Goal: Task Accomplishment & Management: Manage account settings

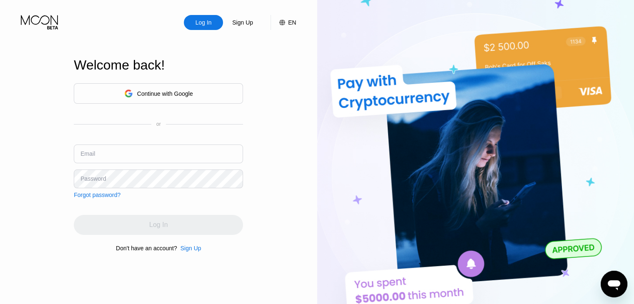
type input "[EMAIL_ADDRESS][DOMAIN_NAME]"
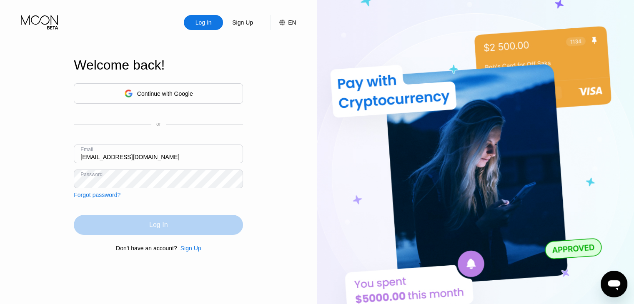
click at [100, 229] on div "Log In" at bounding box center [158, 225] width 169 height 20
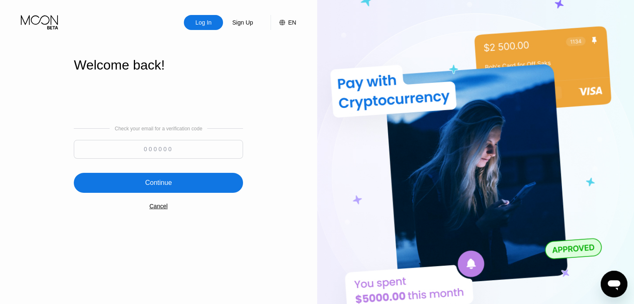
click at [197, 149] on input at bounding box center [158, 149] width 169 height 19
paste input "726331"
type input "726331"
click at [175, 195] on div "Check your email for a verification code 726331 Continue Cancel" at bounding box center [158, 167] width 169 height 169
click at [163, 187] on div "Continue" at bounding box center [158, 183] width 27 height 8
